Goal: Task Accomplishment & Management: Use online tool/utility

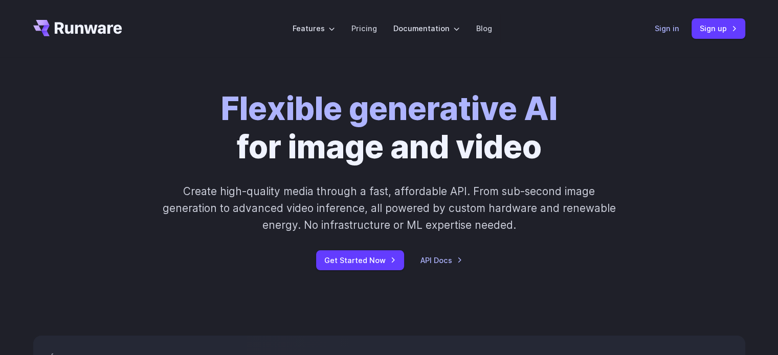
click at [672, 30] on link "Sign in" at bounding box center [667, 29] width 25 height 12
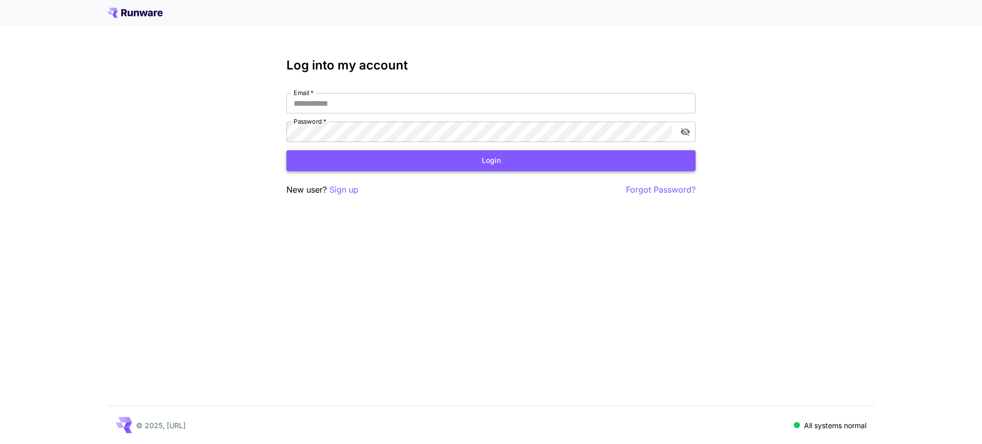
type input "**********"
click at [477, 165] on button "Login" at bounding box center [490, 160] width 409 height 21
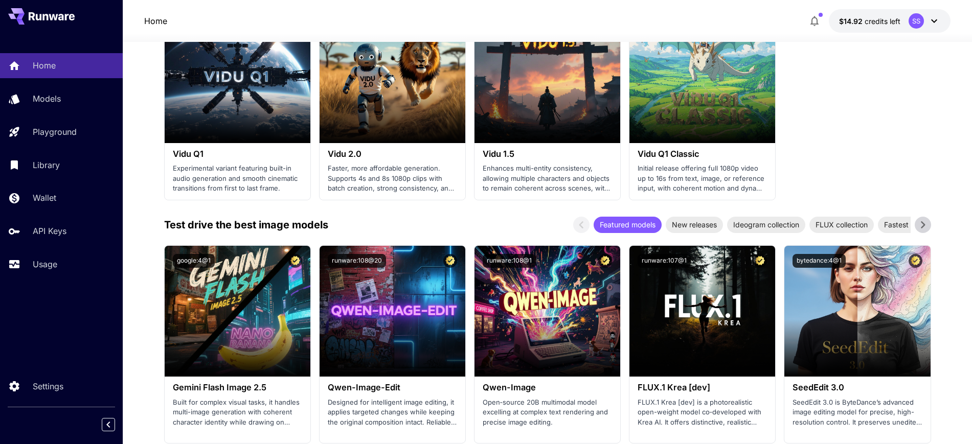
scroll to position [895, 0]
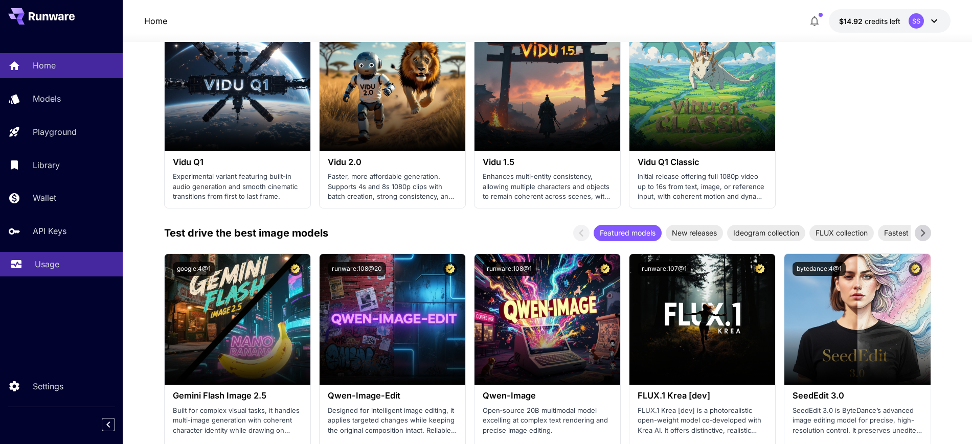
click at [41, 260] on p "Usage" at bounding box center [47, 264] width 25 height 12
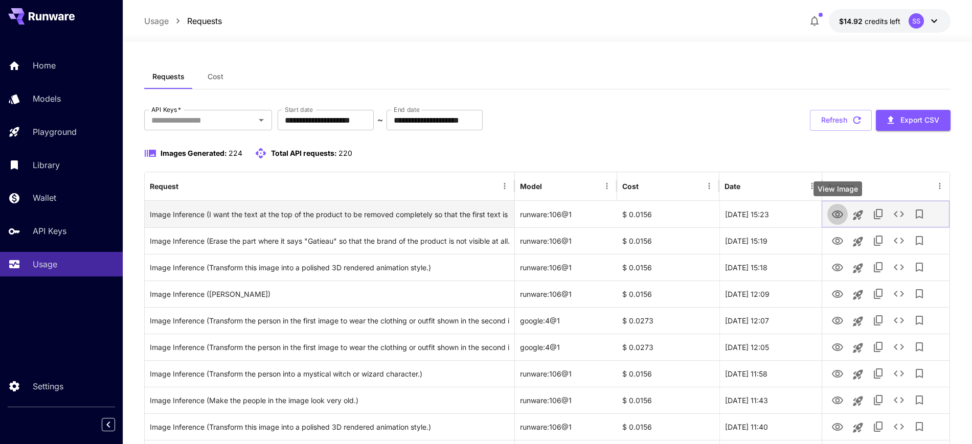
click at [840, 216] on icon "View Image" at bounding box center [838, 215] width 12 height 12
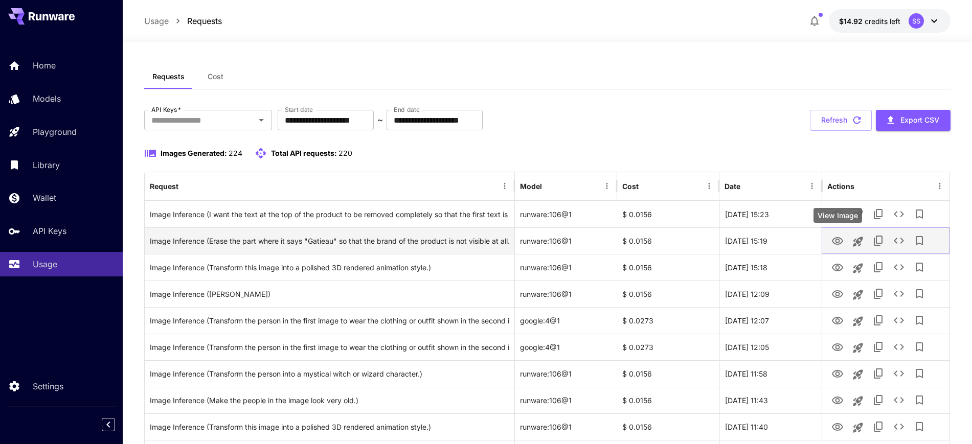
click at [834, 245] on icon "View Image" at bounding box center [838, 241] width 12 height 12
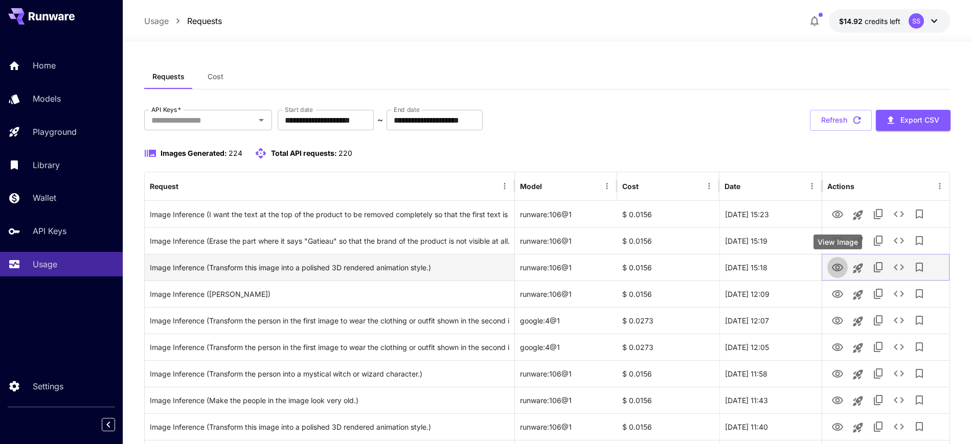
click at [834, 265] on icon "View Image" at bounding box center [837, 268] width 11 height 8
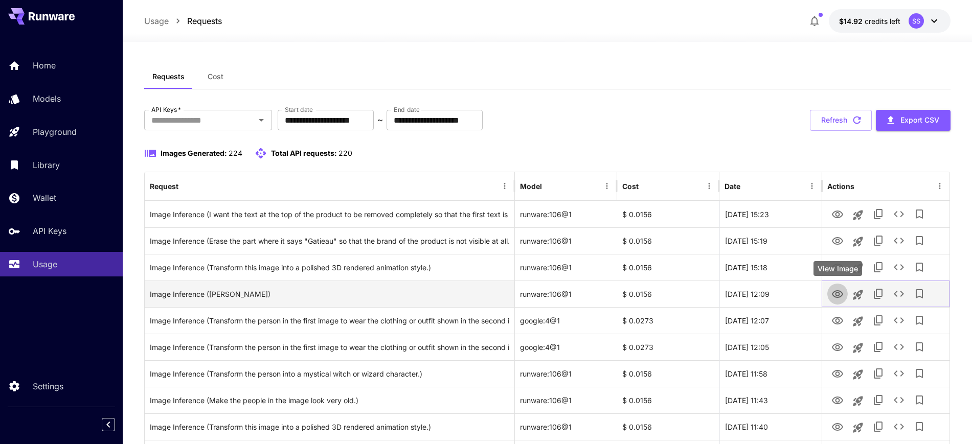
click at [841, 292] on icon "View Image" at bounding box center [837, 295] width 11 height 8
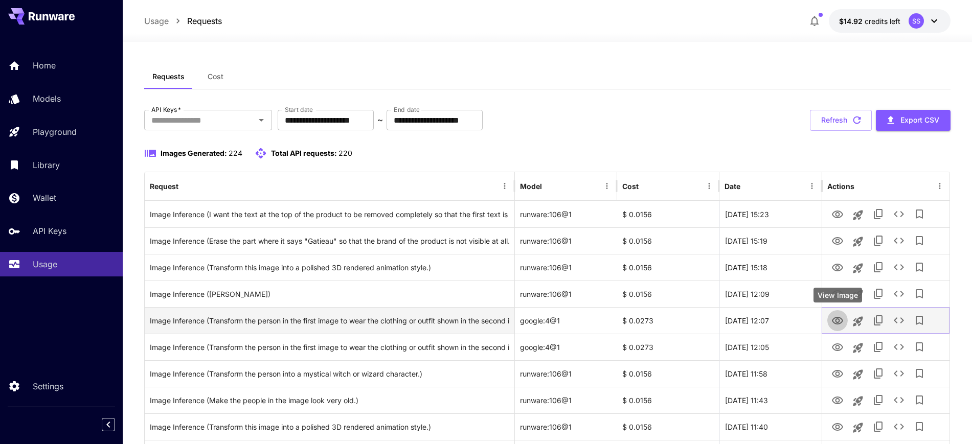
click at [840, 318] on icon "View Image" at bounding box center [837, 321] width 11 height 8
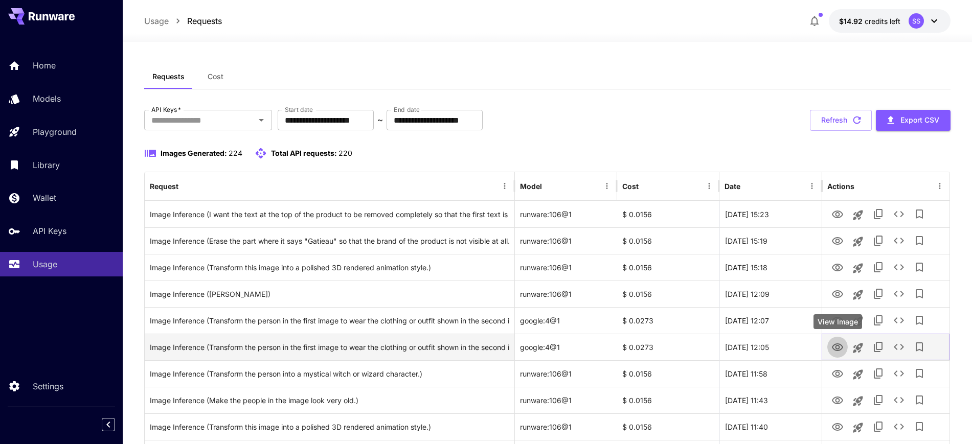
click at [834, 347] on icon "View Image" at bounding box center [838, 348] width 12 height 12
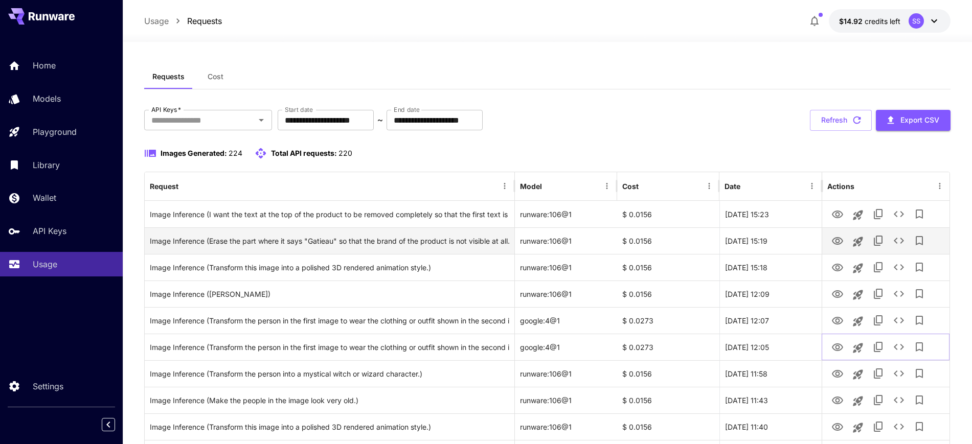
scroll to position [128, 0]
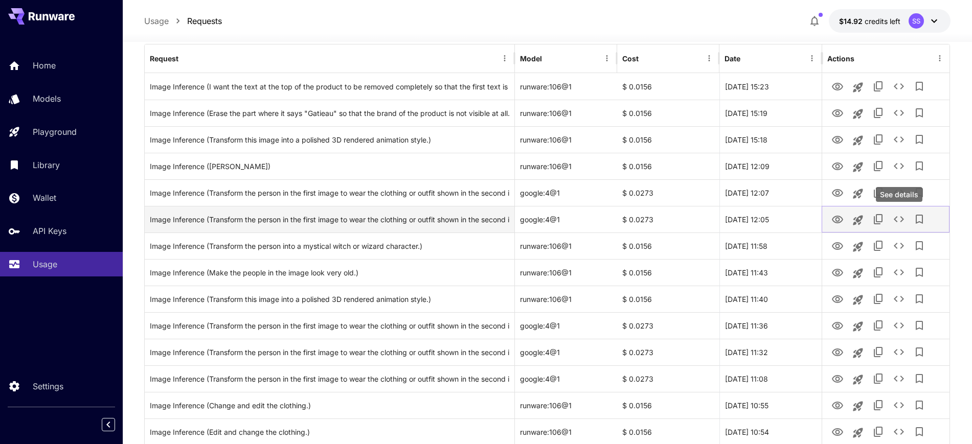
click at [897, 220] on icon "See details" at bounding box center [899, 219] width 12 height 12
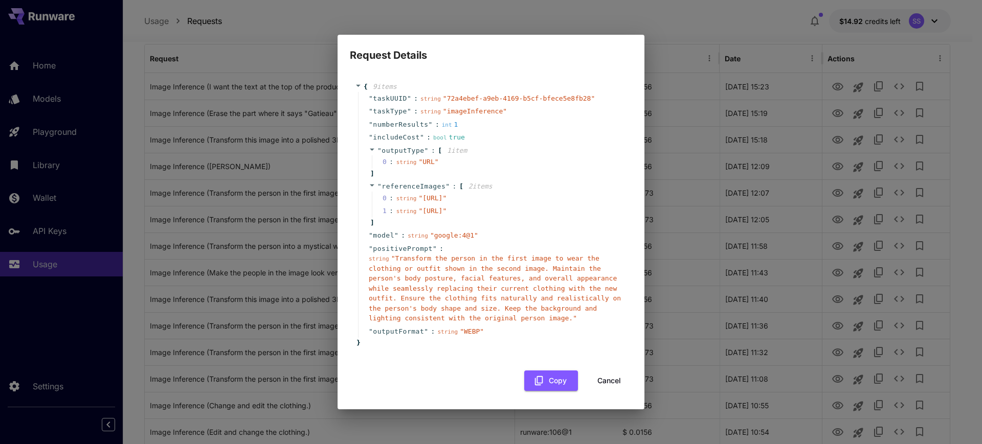
drag, startPoint x: 458, startPoint y: 200, endPoint x: 407, endPoint y: 190, distance: 51.8
click at [418, 194] on span "" https://im.runware.ai/image/ws/2/ii/0526cab0-bc7c-4092-845b-27ab9b6af9ea.jpg "" at bounding box center [432, 198] width 28 height 8
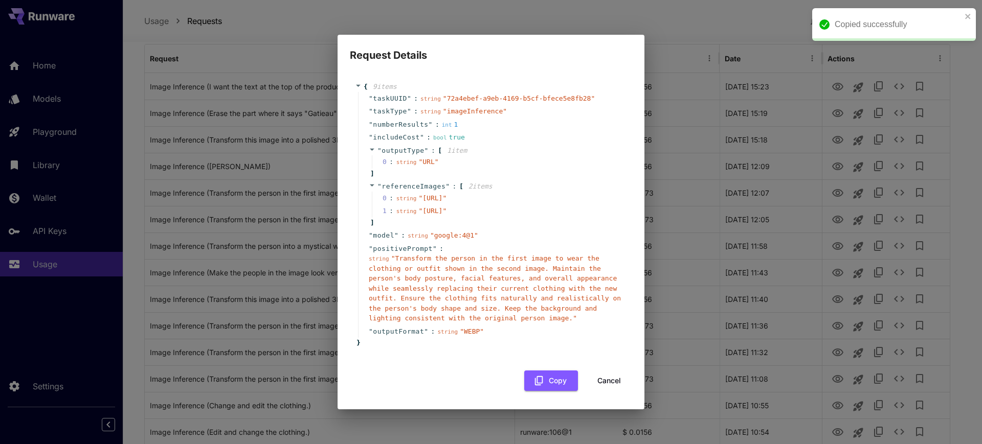
drag, startPoint x: 458, startPoint y: 234, endPoint x: 407, endPoint y: 220, distance: 52.6
click at [418, 215] on span "" https://im.runware.ai/image/ws/2/ii/97f19d67-3d49-4d98-8c50-03d61904a3d8.jpg "" at bounding box center [432, 211] width 28 height 8
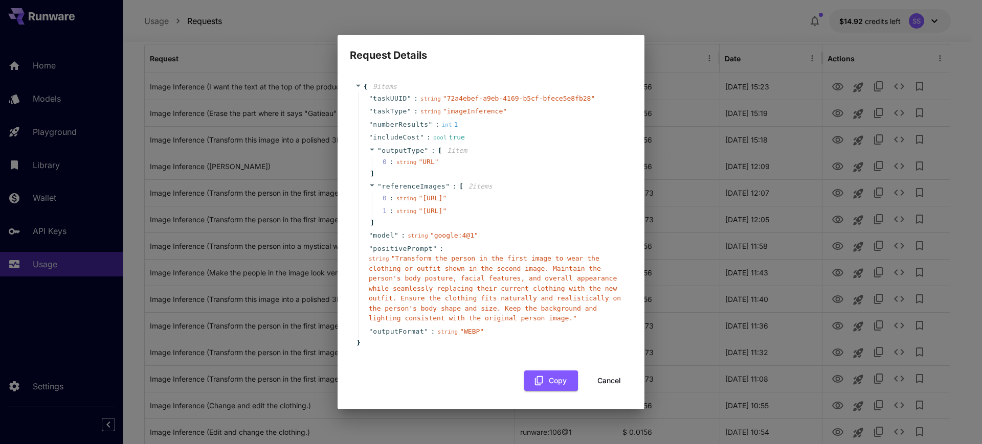
click at [605, 392] on button "Cancel" at bounding box center [609, 381] width 46 height 21
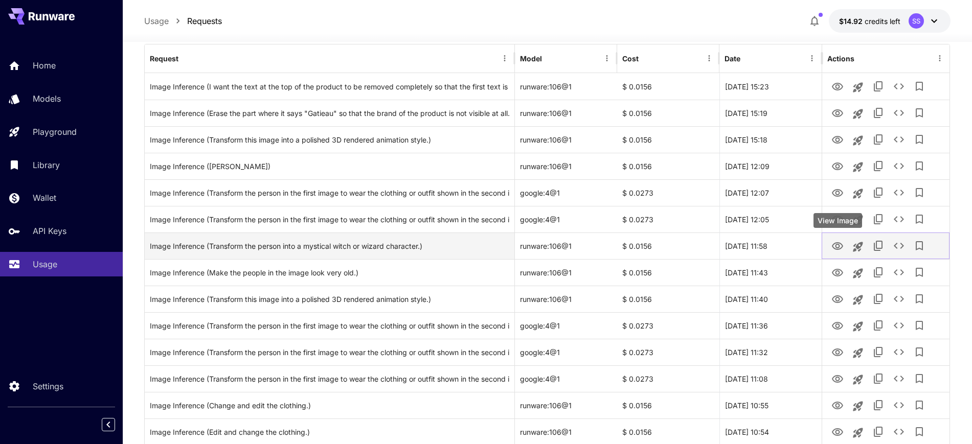
click at [835, 246] on icon "View Image" at bounding box center [838, 246] width 12 height 12
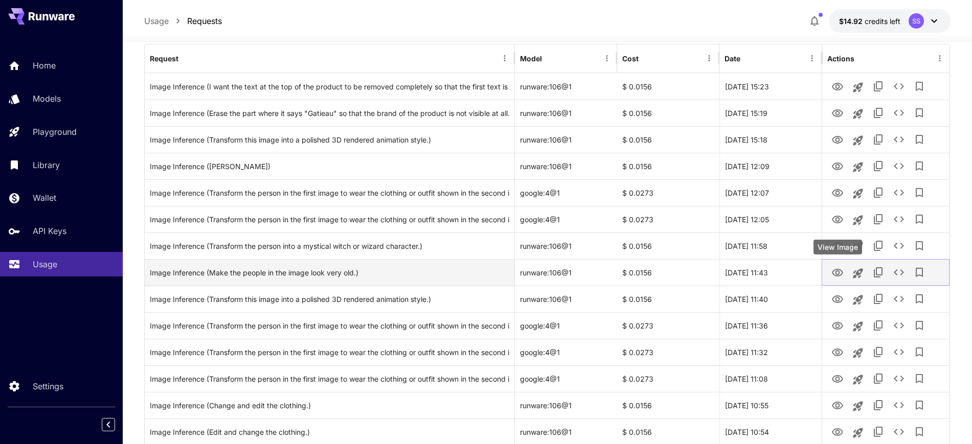
click at [835, 269] on icon "View Image" at bounding box center [838, 273] width 12 height 12
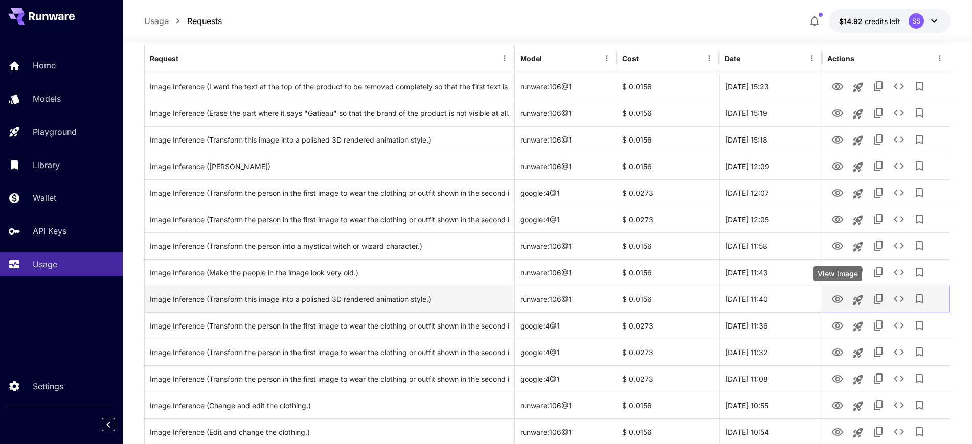
click at [838, 301] on icon "View Image" at bounding box center [837, 300] width 11 height 8
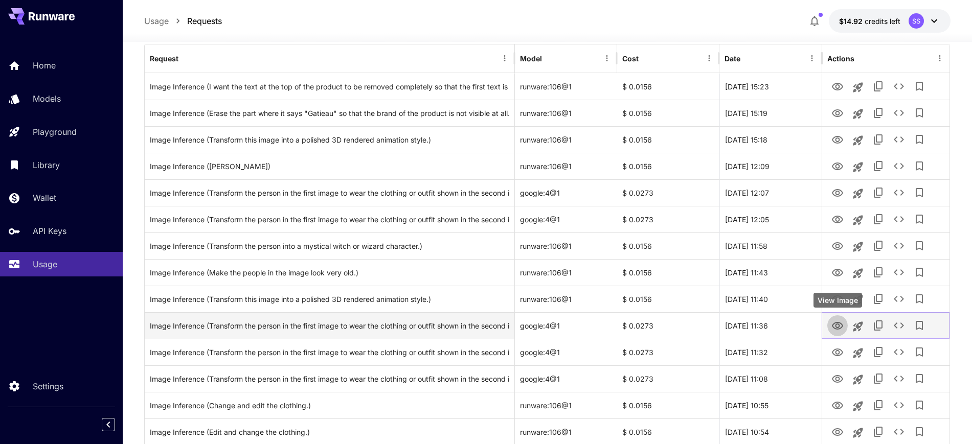
click at [832, 330] on icon "View Image" at bounding box center [838, 326] width 12 height 12
click at [898, 327] on icon "See details" at bounding box center [899, 326] width 12 height 12
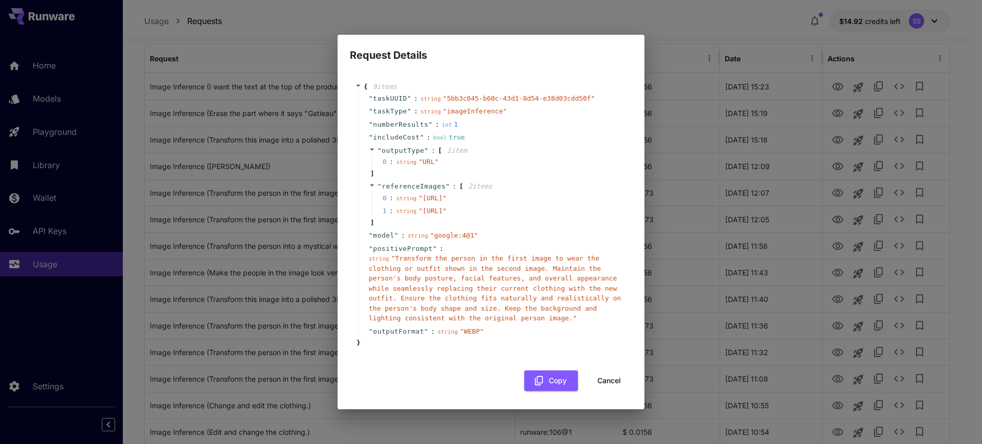
drag, startPoint x: 461, startPoint y: 201, endPoint x: 407, endPoint y: 187, distance: 56.1
click at [418, 194] on span "" https://im.runware.ai/image/ws/2/ii/65710c5d-7379-4e11-8323-11326b616737.jpg "" at bounding box center [432, 198] width 28 height 8
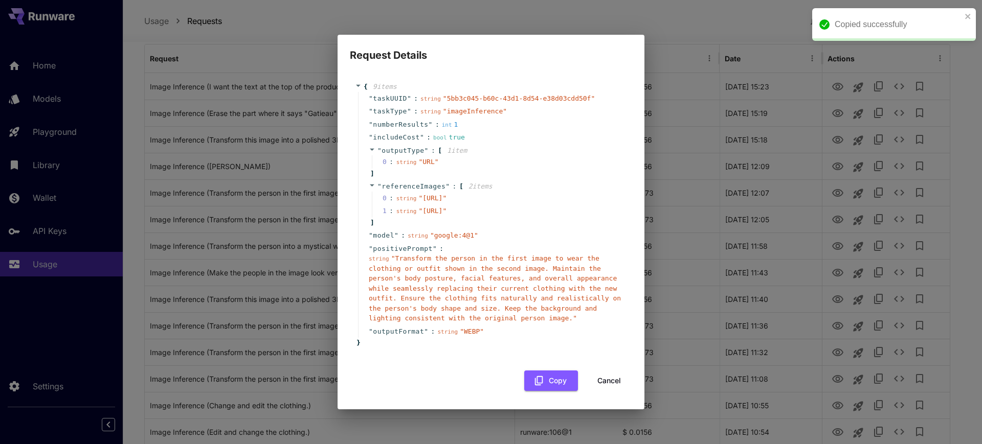
drag, startPoint x: 460, startPoint y: 232, endPoint x: 408, endPoint y: 221, distance: 53.3
click at [418, 215] on span "" https://im.runware.ai/image/ws/2/ii/367a9943-963f-44e8-9f42-f67fe20cf81d.jpg "" at bounding box center [432, 211] width 28 height 8
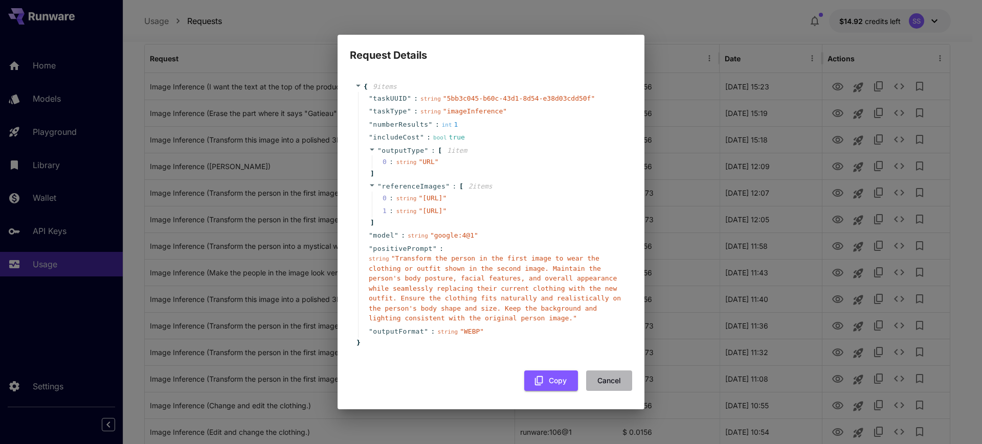
click at [602, 392] on button "Cancel" at bounding box center [609, 381] width 46 height 21
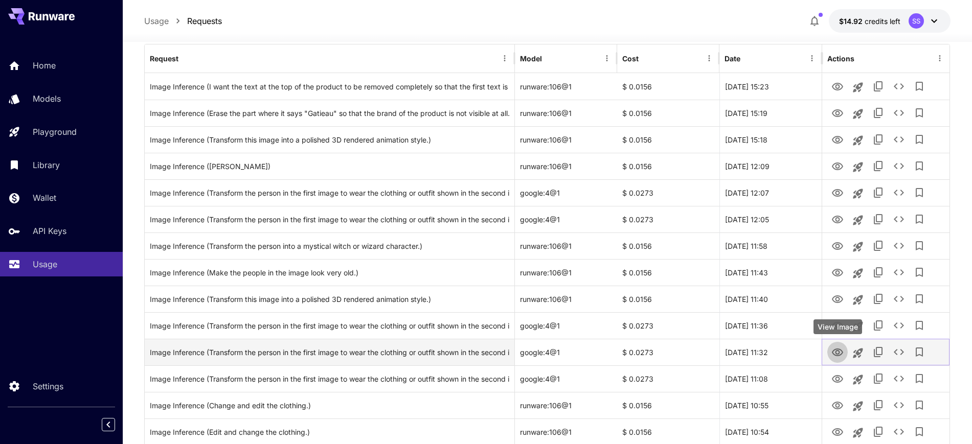
click at [833, 356] on icon "View Image" at bounding box center [838, 353] width 12 height 12
click at [894, 351] on icon "See details" at bounding box center [899, 352] width 12 height 12
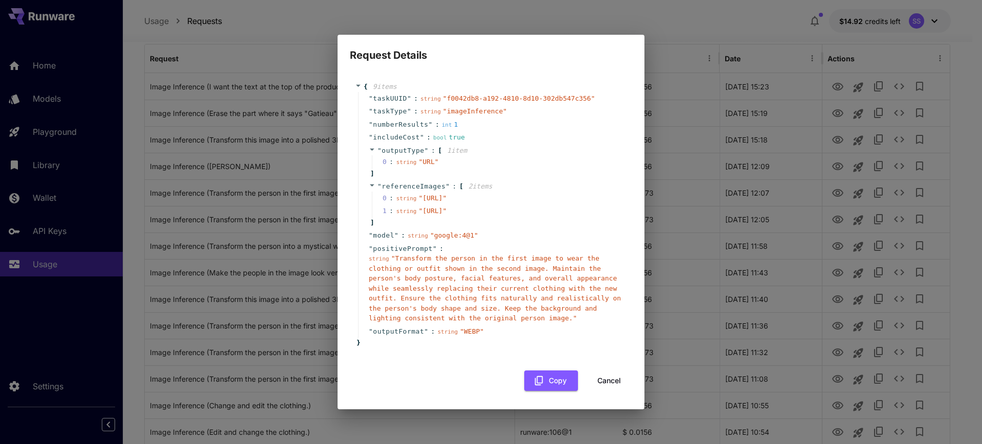
drag, startPoint x: 458, startPoint y: 200, endPoint x: 407, endPoint y: 189, distance: 52.4
click at [418, 194] on span "" https://im.runware.ai/image/ws/2/ii/30353c15-69bb-411e-8cbe-daee9715a153.jpg "" at bounding box center [432, 198] width 28 height 8
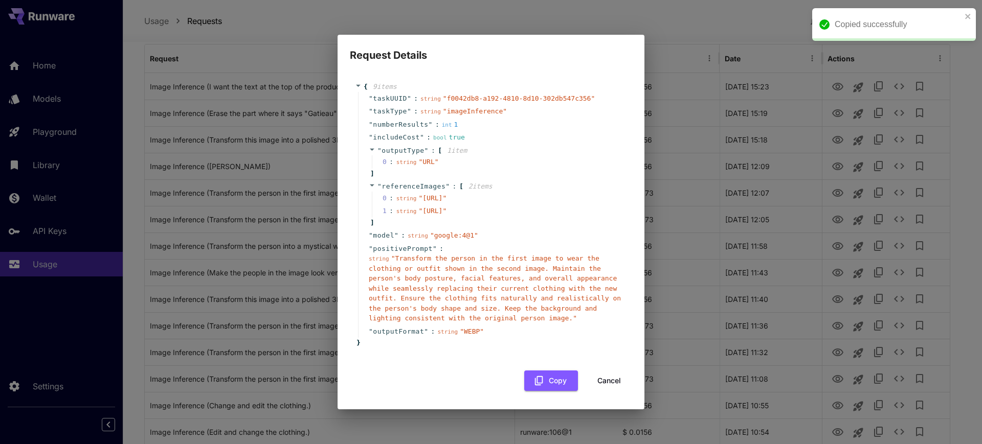
drag, startPoint x: 459, startPoint y: 233, endPoint x: 408, endPoint y: 218, distance: 53.1
click at [418, 215] on span "" https://im.runware.ai/image/ws/2/ii/766f7e04-e1ef-4183-ba79-f3a1891c9e5f.jpg "" at bounding box center [432, 211] width 28 height 8
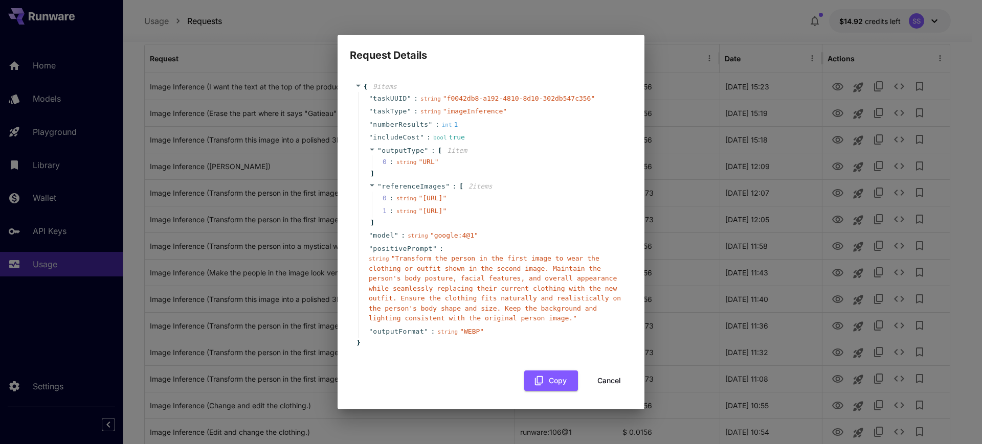
click at [595, 392] on button "Cancel" at bounding box center [609, 381] width 46 height 21
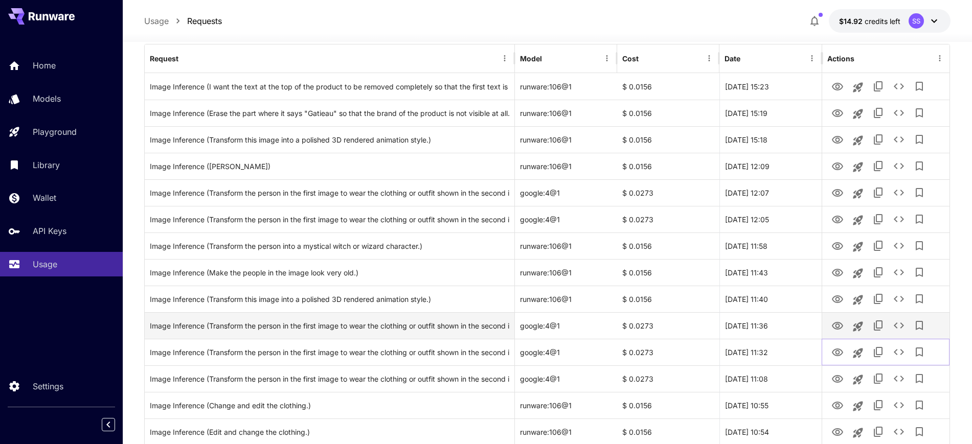
scroll to position [192, 0]
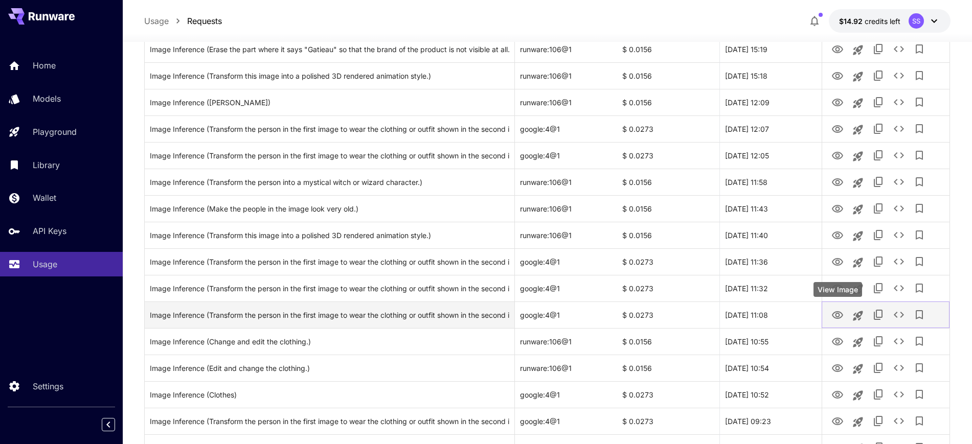
click at [833, 314] on icon "View Image" at bounding box center [837, 315] width 11 height 8
click at [894, 320] on icon "See details" at bounding box center [899, 315] width 12 height 12
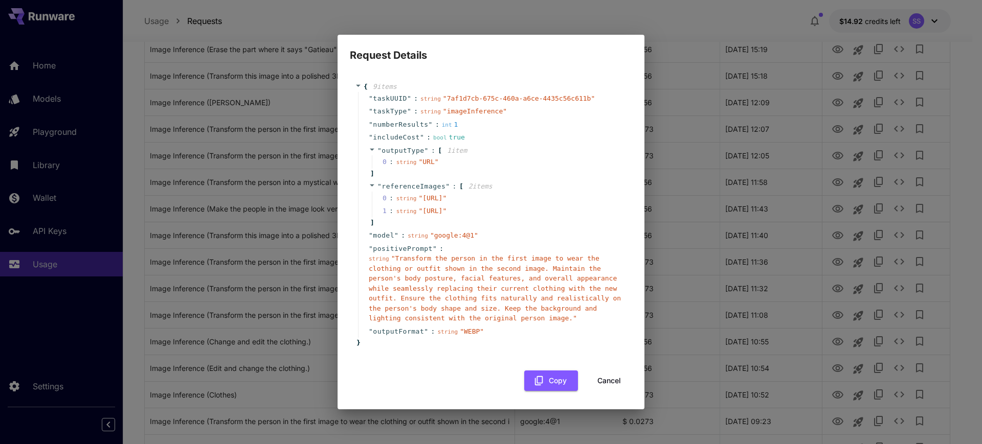
drag, startPoint x: 459, startPoint y: 202, endPoint x: 407, endPoint y: 187, distance: 53.7
click at [418, 194] on span "" https://im.runware.ai/image/ws/2/ii/05e611af-1dba-4aa1-a1a2-71c2bf20fad7.jpg "" at bounding box center [432, 198] width 28 height 8
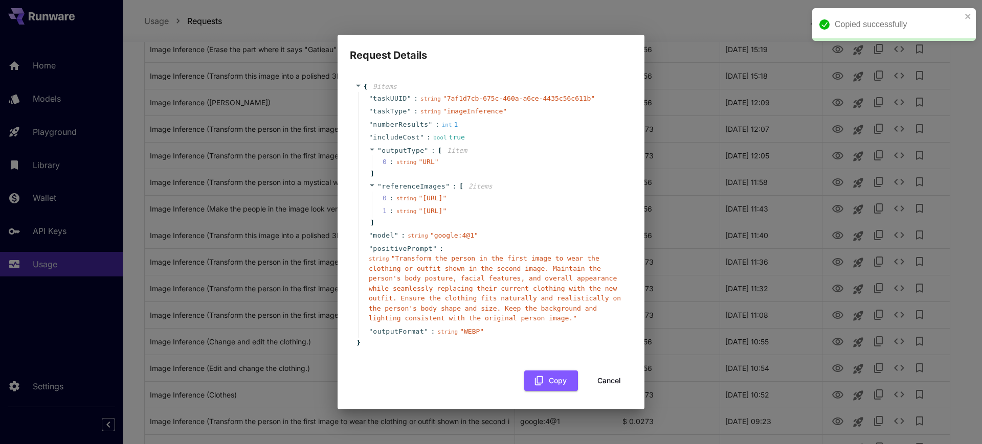
drag, startPoint x: 459, startPoint y: 233, endPoint x: 406, endPoint y: 222, distance: 53.9
click at [418, 215] on span "" https://im.runware.ai/image/ws/2/ii/1212887f-bb7d-428c-8787-e2238d9a02ff.jpg "" at bounding box center [432, 211] width 28 height 8
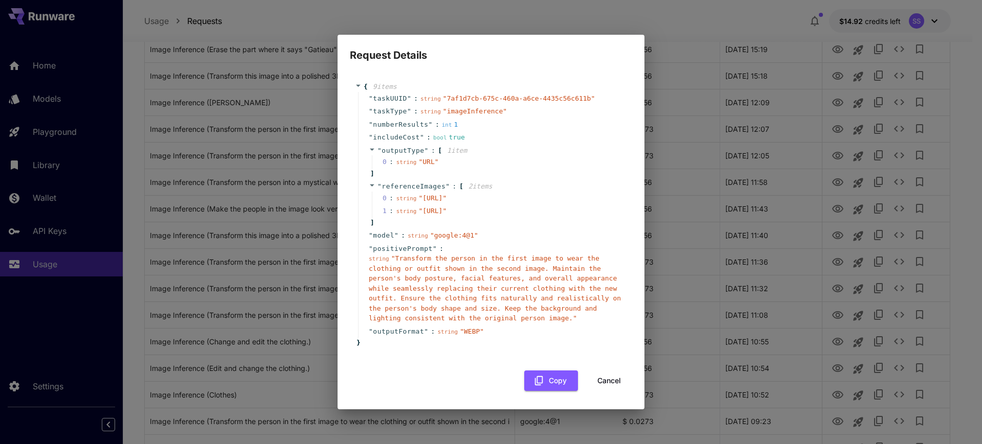
click at [602, 392] on button "Cancel" at bounding box center [609, 381] width 46 height 21
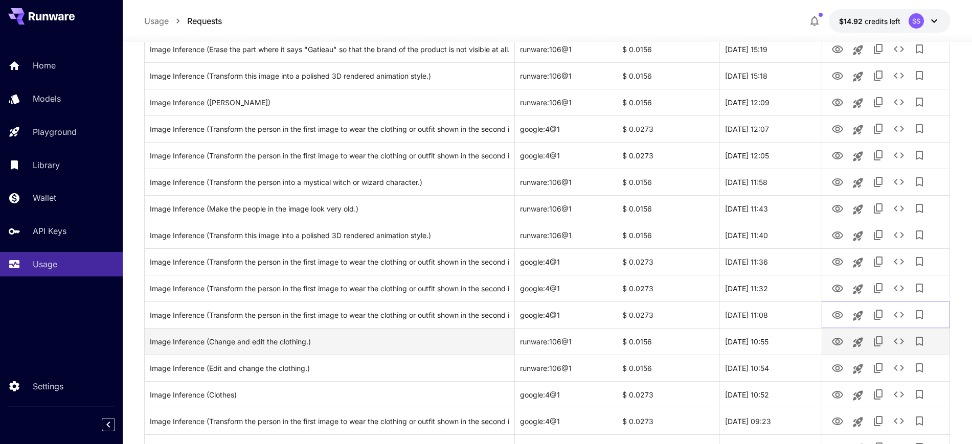
scroll to position [256, 0]
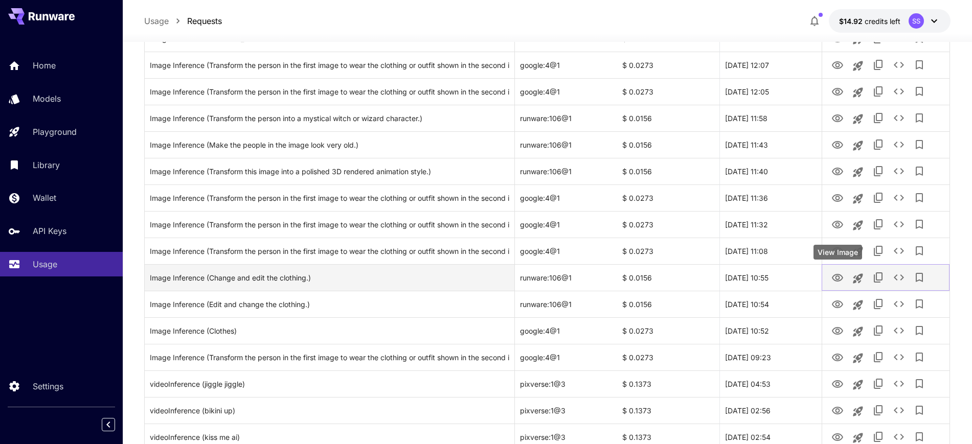
click at [836, 276] on icon "View Image" at bounding box center [837, 278] width 11 height 8
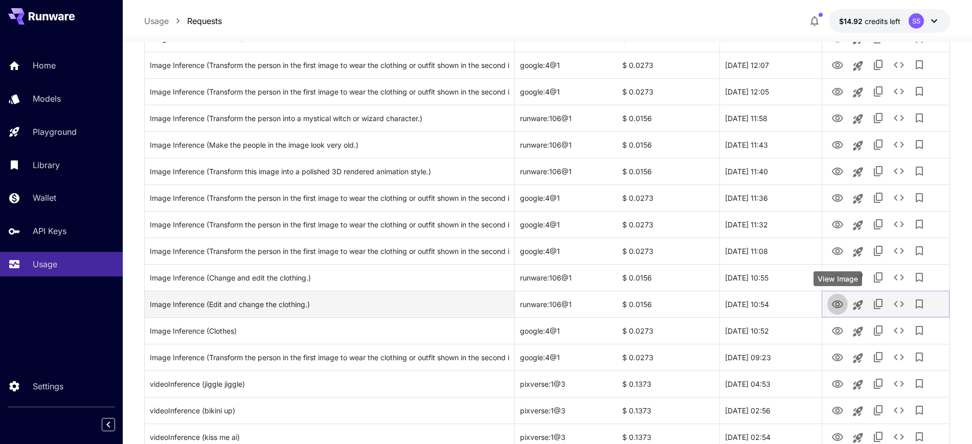
click at [835, 303] on icon "View Image" at bounding box center [838, 305] width 12 height 12
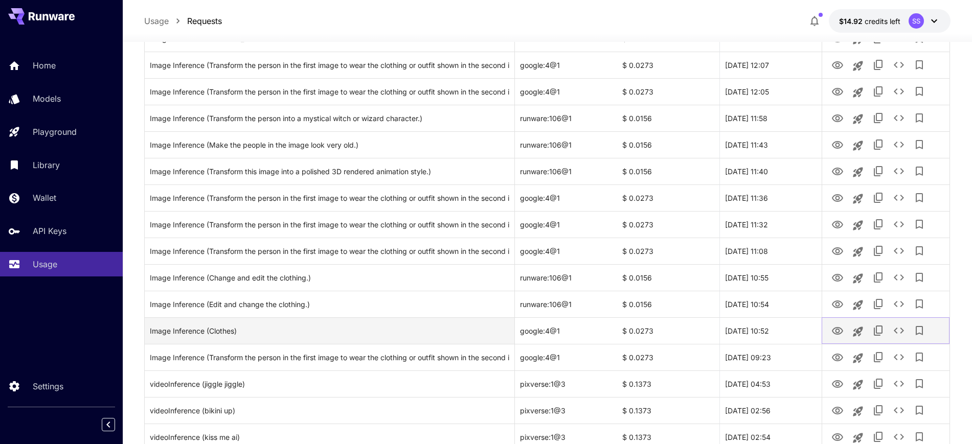
click at [839, 330] on icon "View Image" at bounding box center [837, 331] width 11 height 8
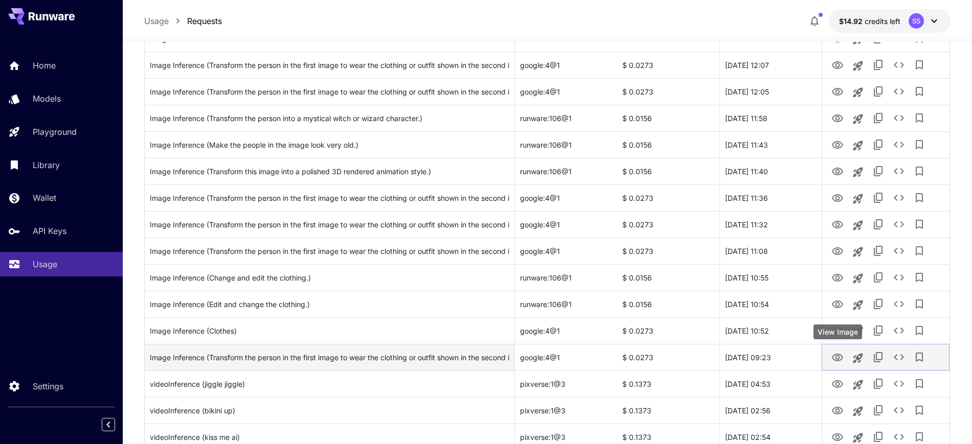
click at [835, 362] on icon "View Image" at bounding box center [838, 358] width 12 height 12
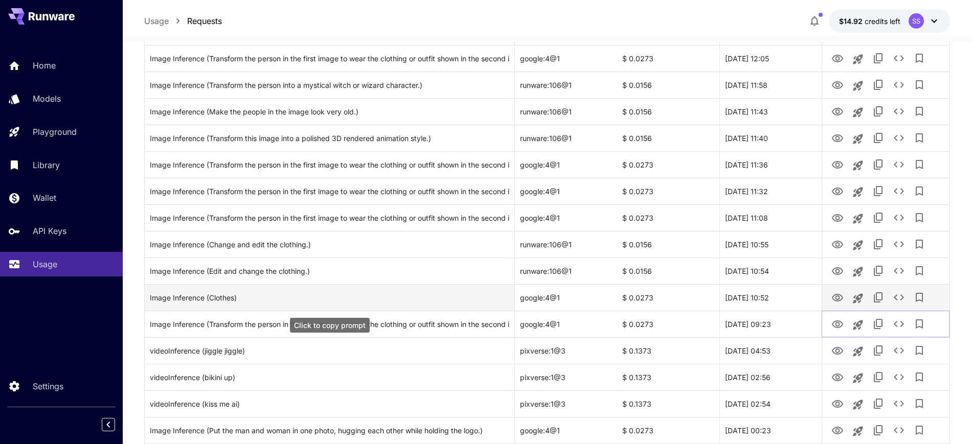
scroll to position [320, 0]
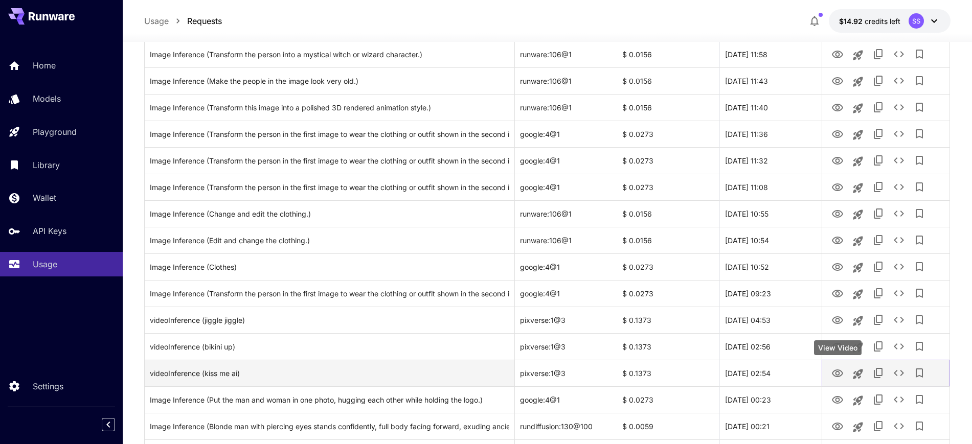
click at [837, 377] on icon "View Video" at bounding box center [838, 374] width 12 height 12
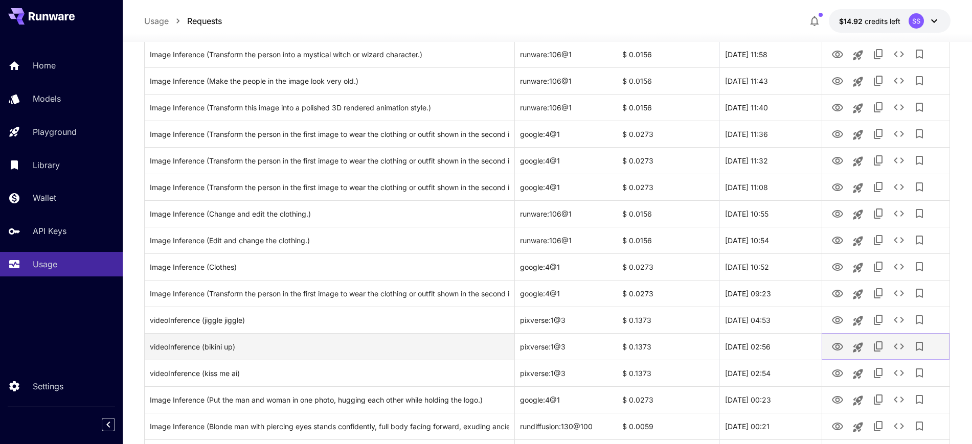
click at [833, 345] on icon "View Video" at bounding box center [837, 347] width 11 height 8
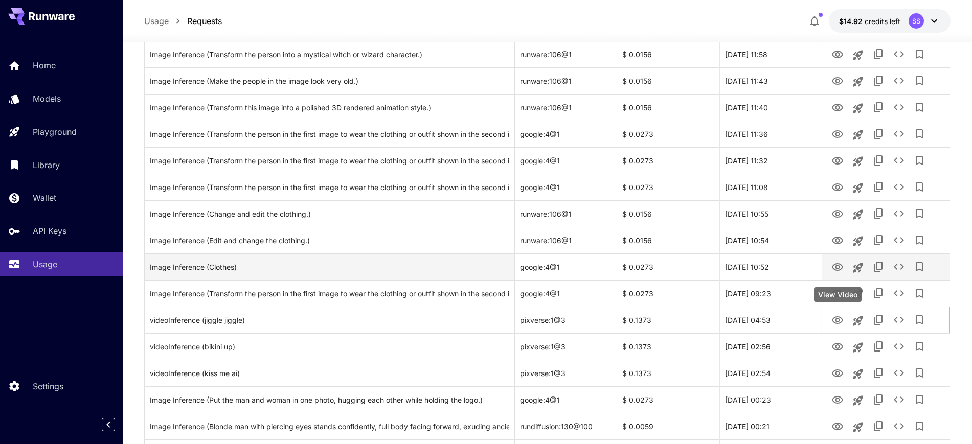
drag, startPoint x: 841, startPoint y: 327, endPoint x: 754, endPoint y: 257, distance: 111.3
click at [841, 327] on button "View Video" at bounding box center [838, 319] width 20 height 21
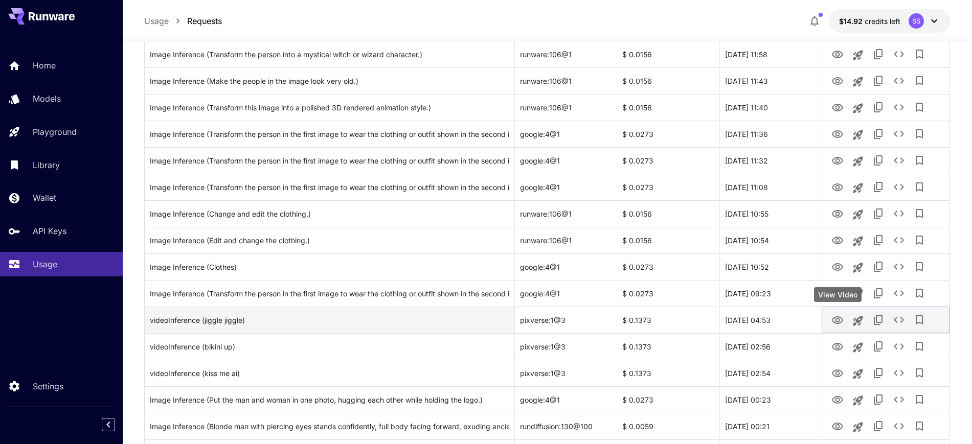
click at [838, 321] on icon "View Video" at bounding box center [838, 321] width 12 height 12
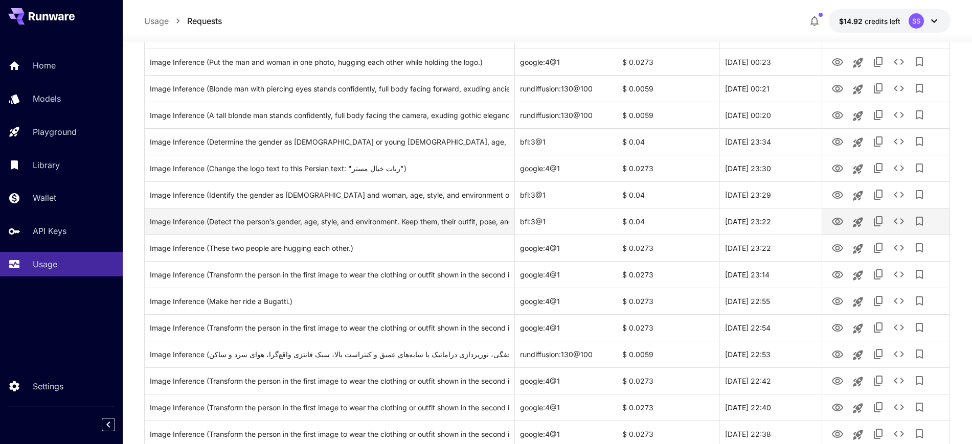
scroll to position [767, 0]
